Goal: Task Accomplishment & Management: Manage account settings

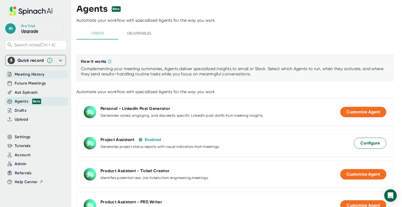
click at [22, 75] on span "Meeting History" at bounding box center [30, 74] width 30 height 6
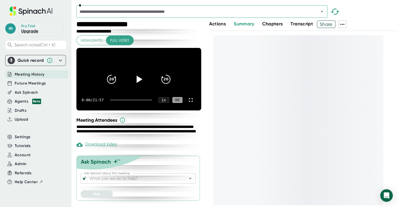
click at [222, 24] on span "Actions" at bounding box center [217, 24] width 17 height 6
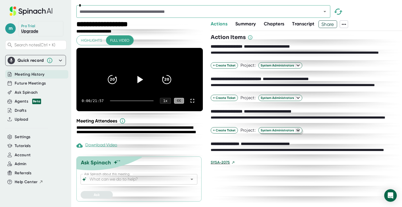
click at [297, 132] on icon "button" at bounding box center [298, 130] width 6 height 6
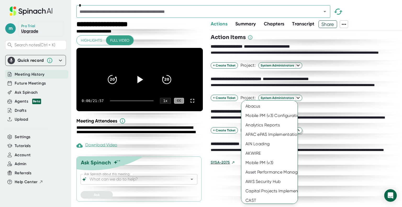
click at [328, 156] on div at bounding box center [201, 103] width 402 height 207
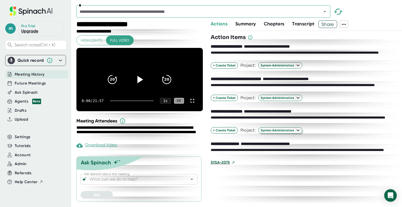
click at [221, 164] on span "SYSA-2075" at bounding box center [219, 162] width 19 height 5
click at [25, 136] on span "Settings" at bounding box center [23, 137] width 16 height 6
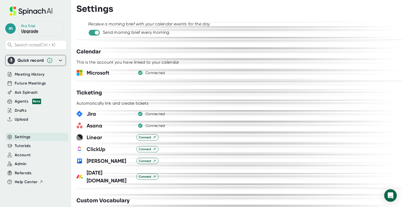
scroll to position [292, 0]
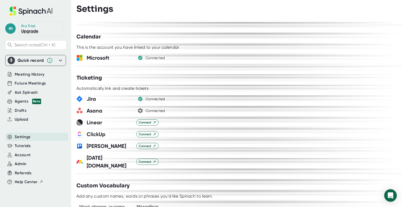
click at [141, 111] on icon "button" at bounding box center [140, 110] width 5 height 5
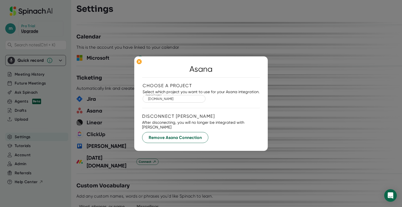
click at [200, 103] on div "[DOMAIN_NAME] Asana Project" at bounding box center [174, 99] width 63 height 8
click at [214, 104] on div "Choose a project Select which project you want to use for your Asana integratio…" at bounding box center [201, 93] width 117 height 21
click at [140, 64] on ellipse at bounding box center [138, 61] width 5 height 5
